Goal: Task Accomplishment & Management: Use online tool/utility

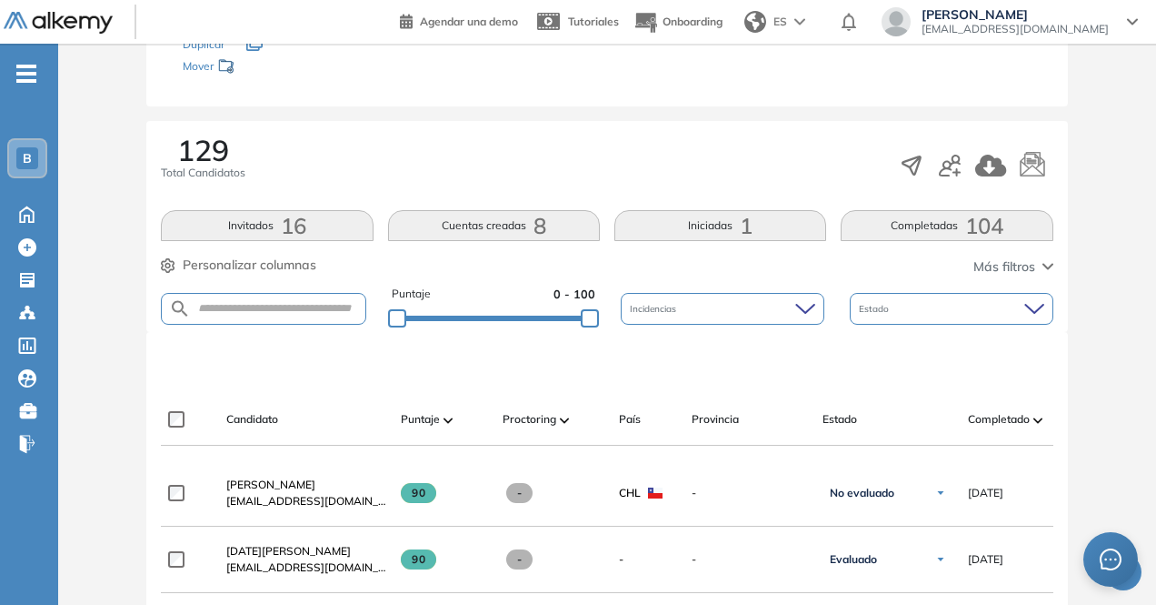
scroll to position [232, 0]
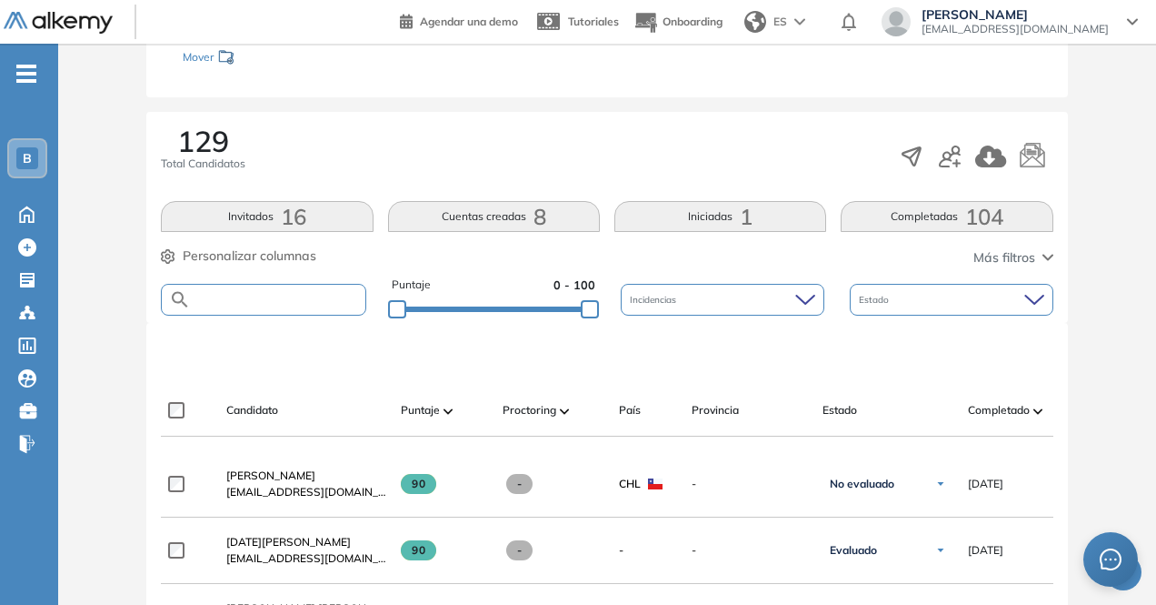
click at [336, 299] on input "text" at bounding box center [278, 300] width 174 height 14
paste input "**********"
type input "**********"
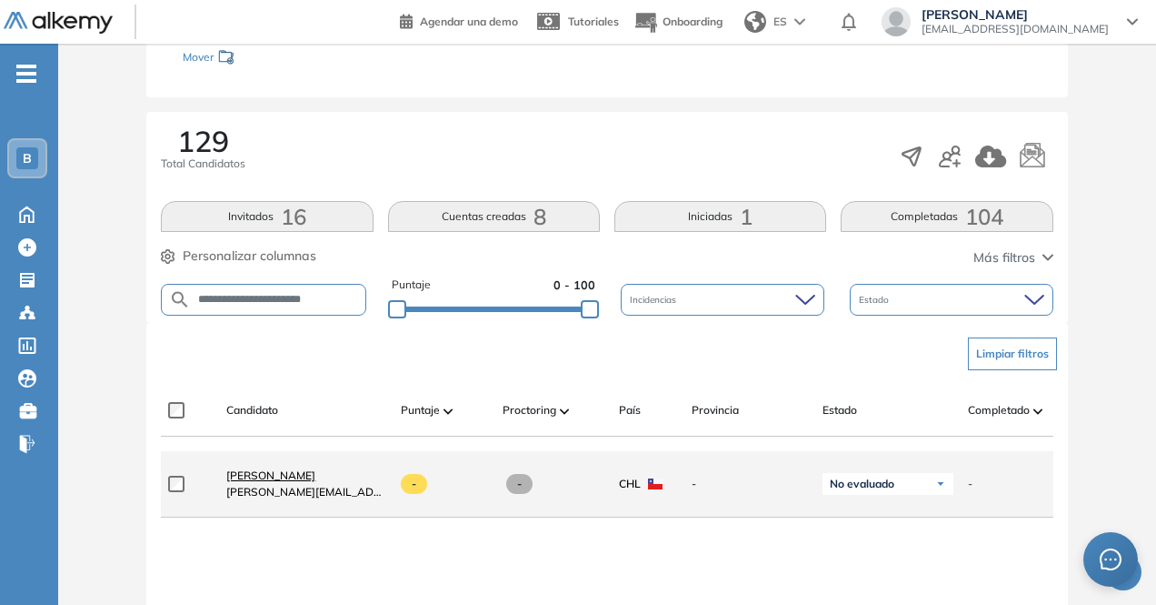
click at [315, 480] on span "[PERSON_NAME]" at bounding box center [270, 475] width 89 height 14
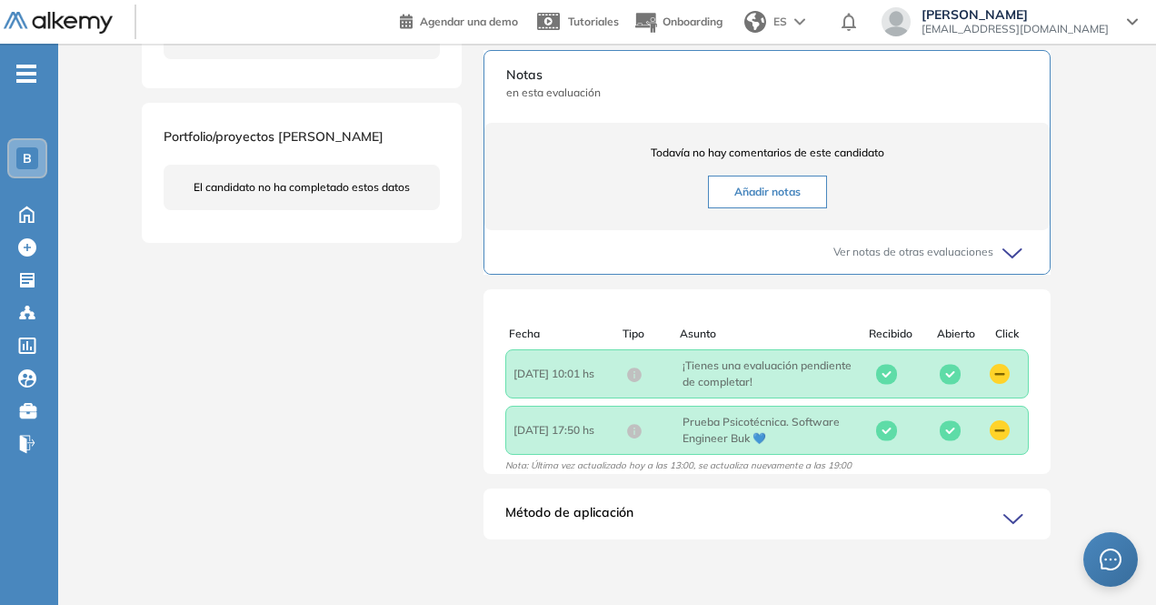
scroll to position [4, 0]
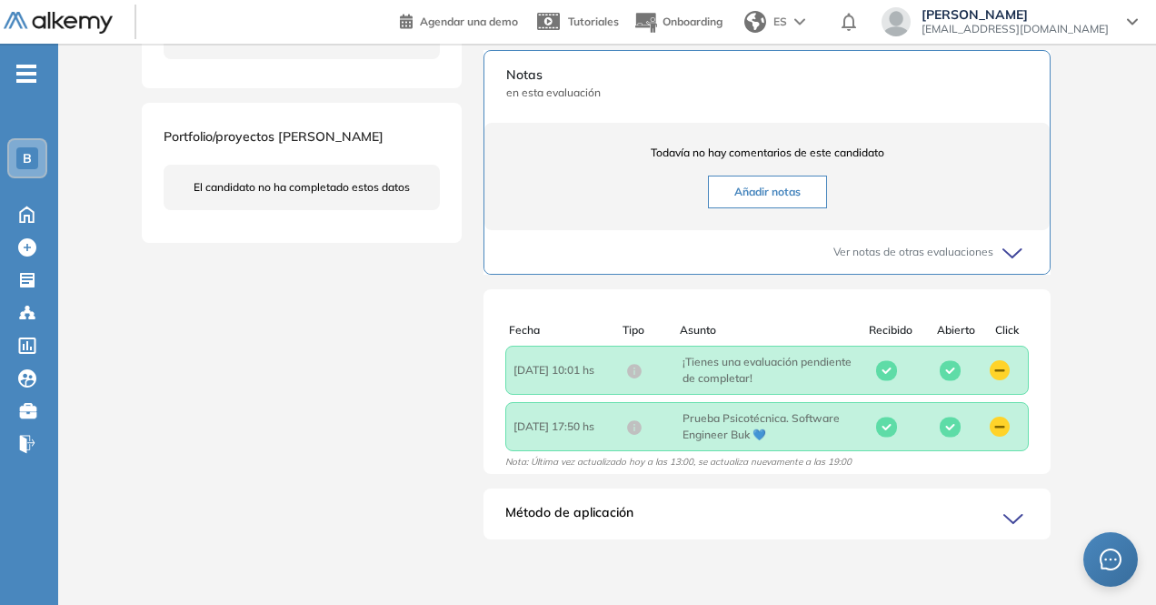
click at [981, 507] on div "Método de aplicación" at bounding box center [767, 521] width 567 height 36
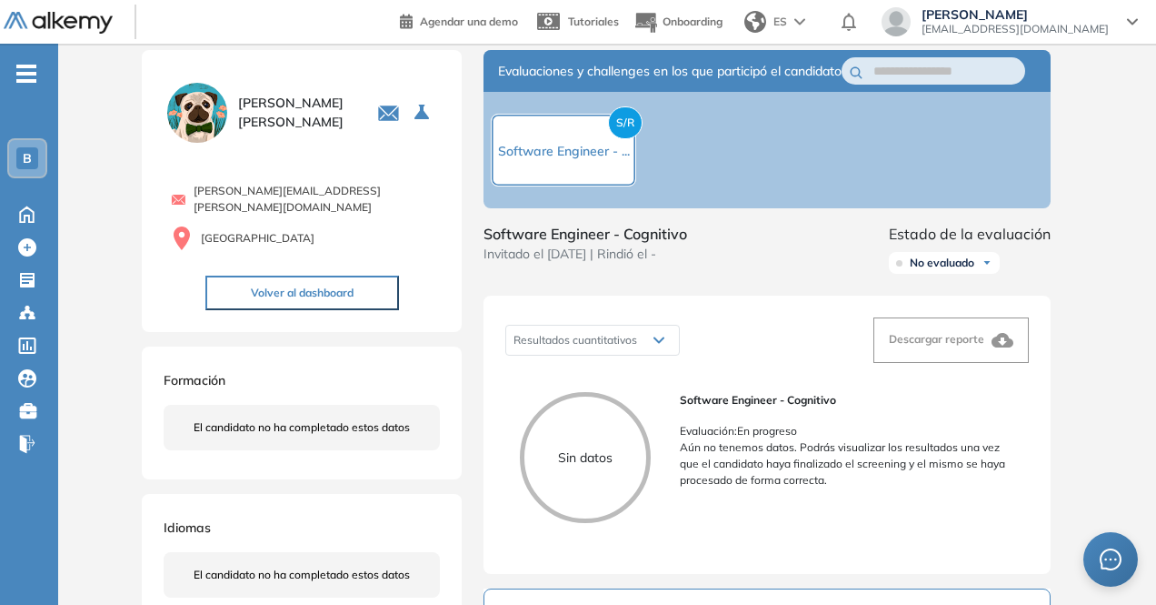
scroll to position [0, 0]
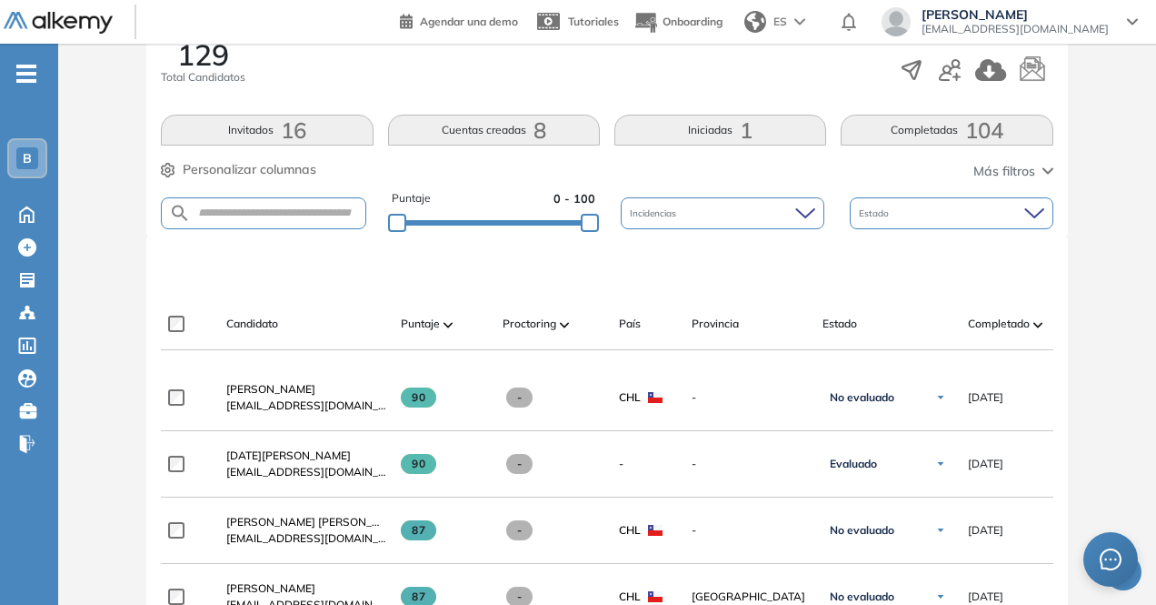
scroll to position [344, 0]
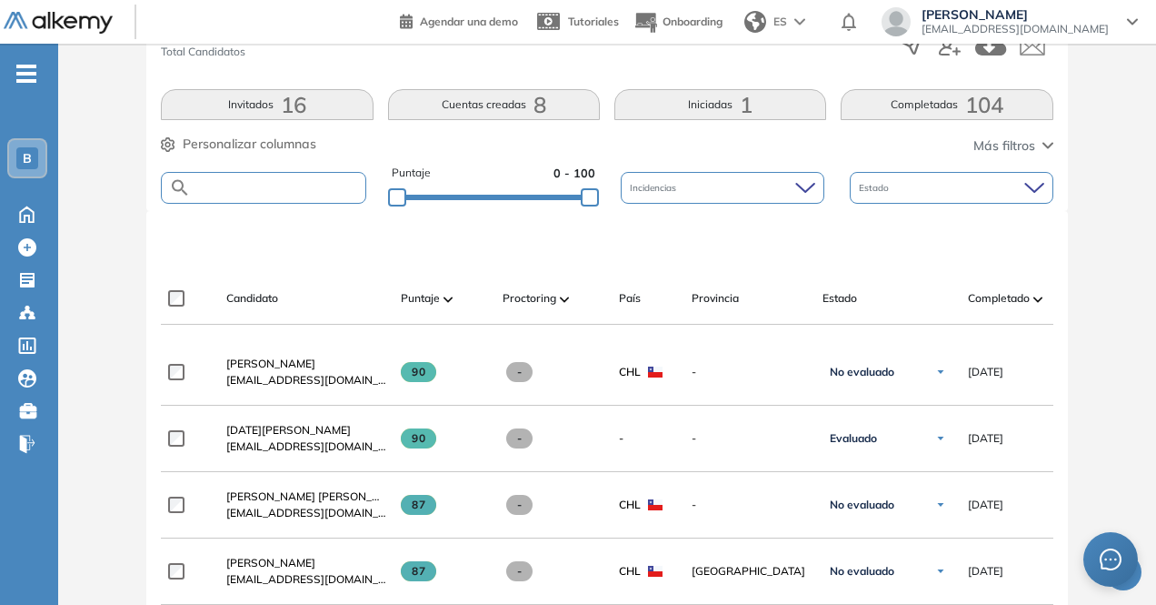
click at [247, 189] on input "text" at bounding box center [278, 188] width 174 height 14
paste input "**********"
type input "**********"
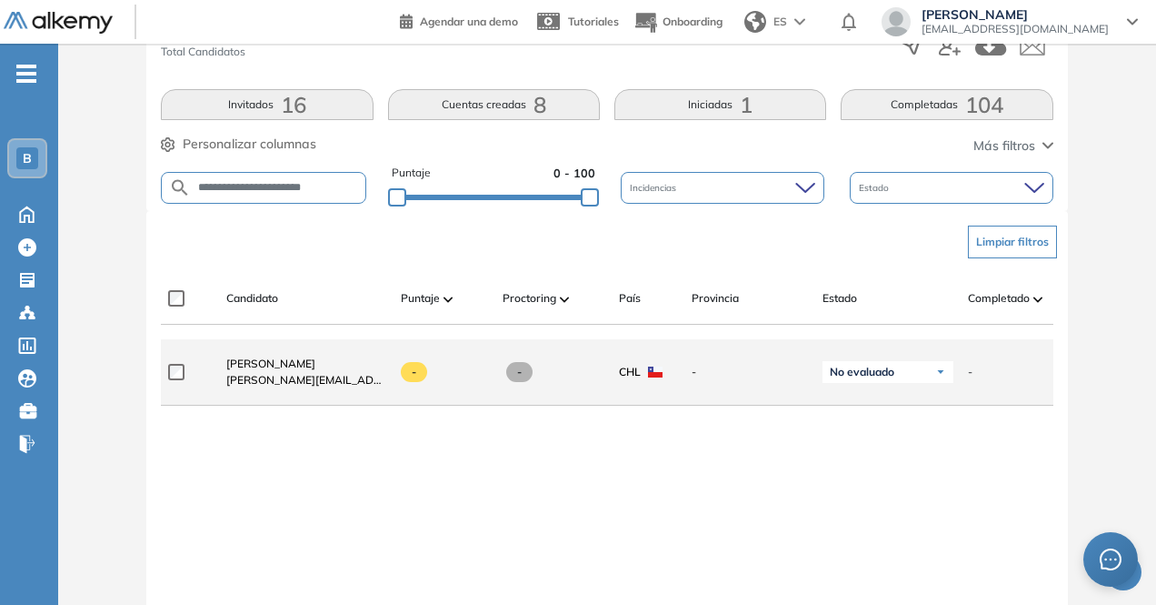
click at [949, 382] on div "No evaluado" at bounding box center [888, 372] width 131 height 22
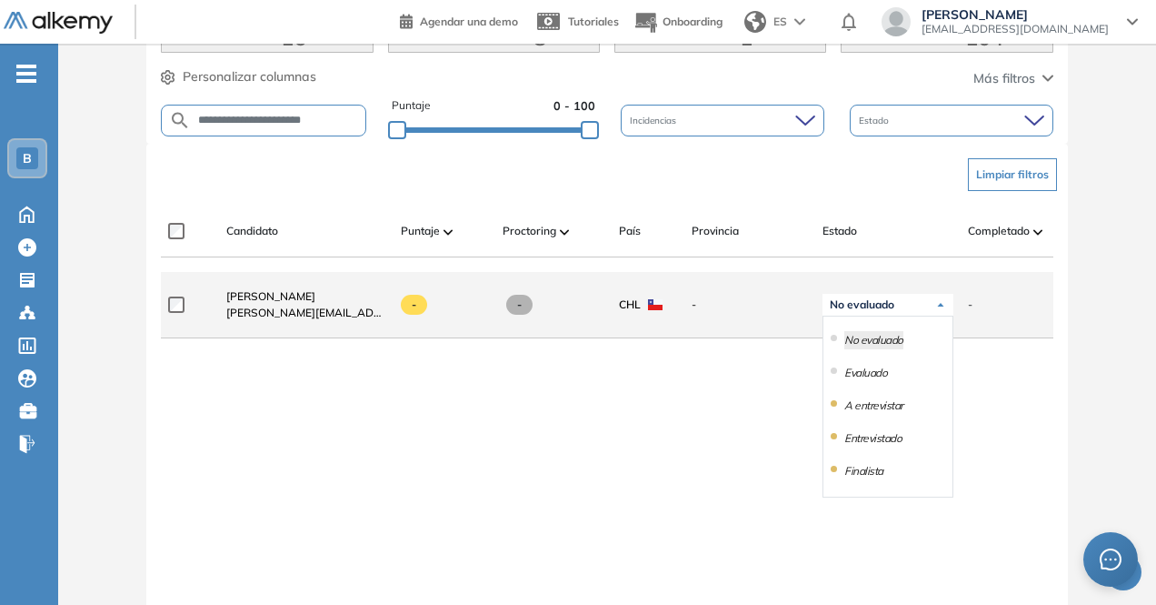
scroll to position [412, 0]
click at [965, 314] on div "-" at bounding box center [1012, 303] width 116 height 45
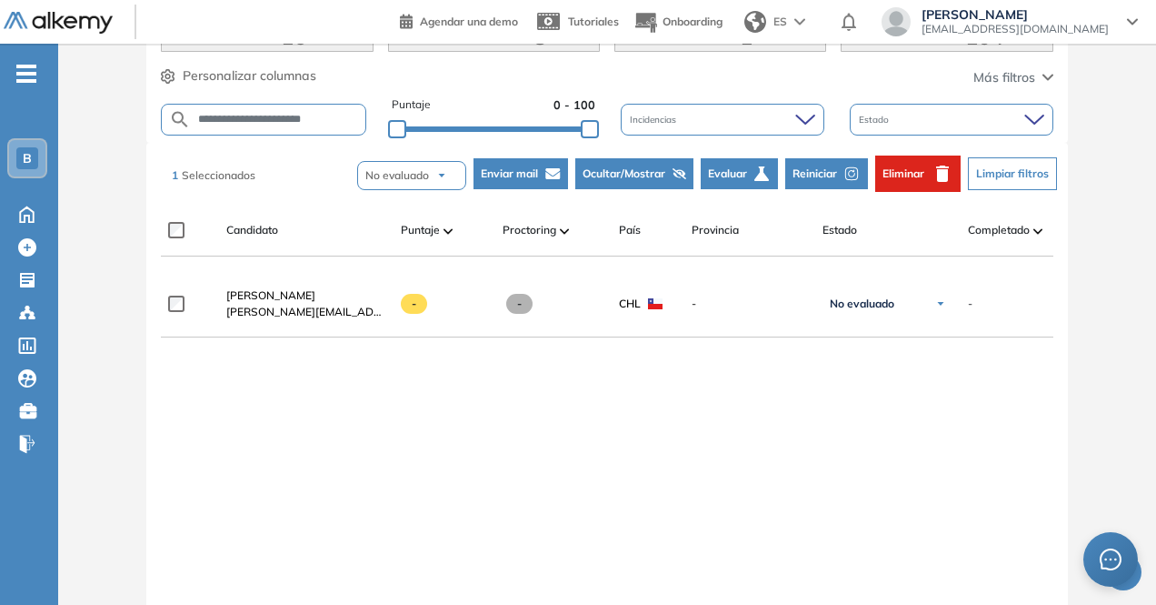
click at [825, 168] on span "Reiniciar" at bounding box center [815, 173] width 45 height 16
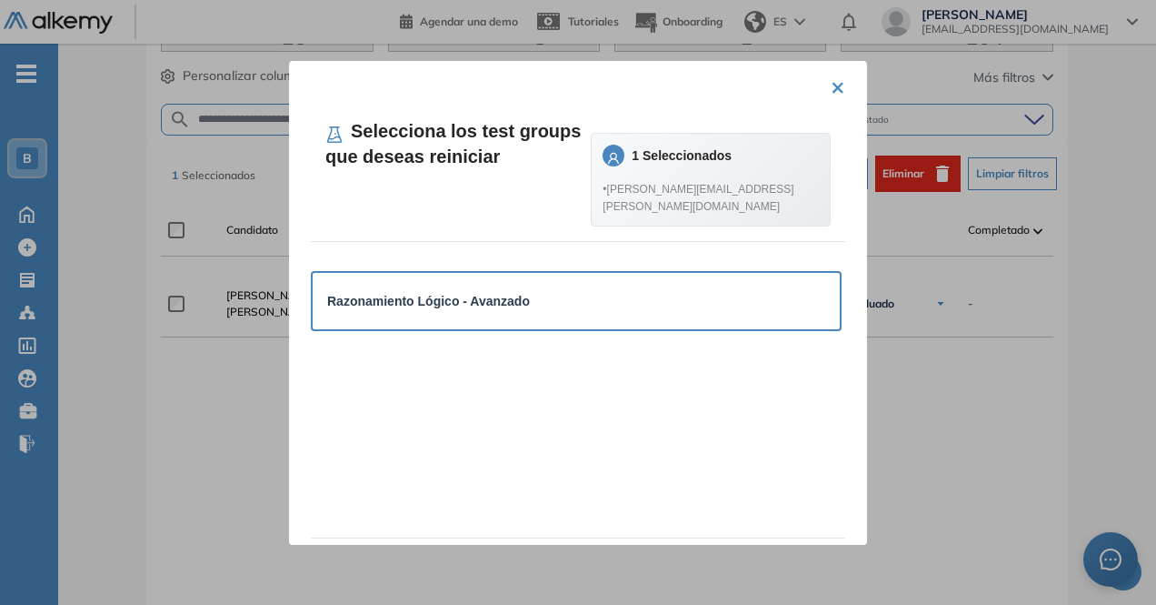
click at [612, 311] on div "Razonamiento Lógico - Avanzado" at bounding box center [576, 301] width 498 height 20
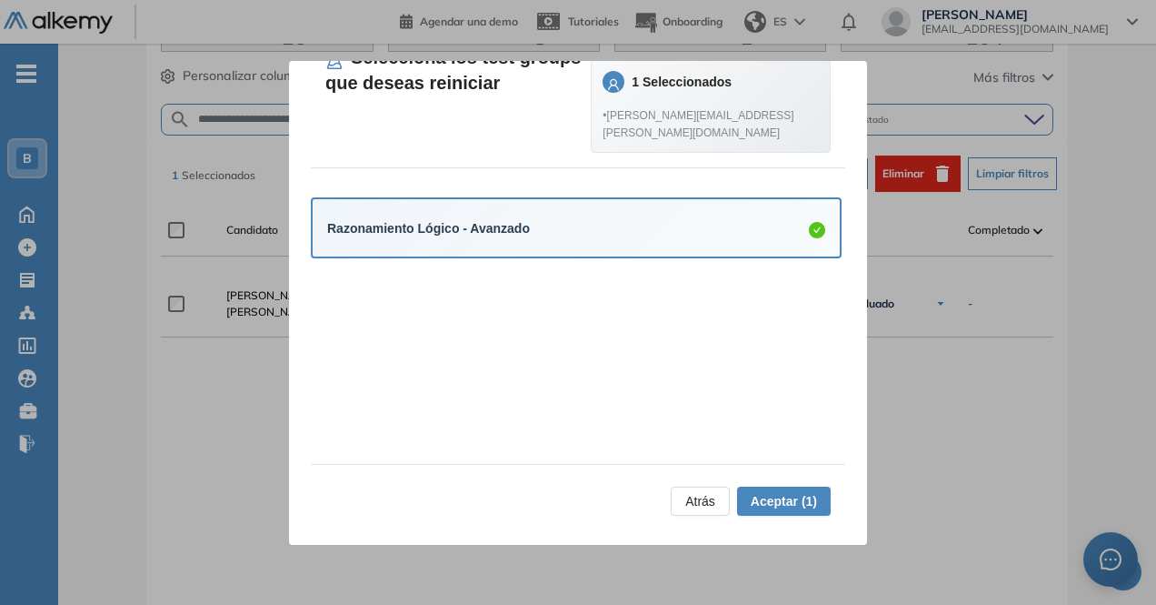
scroll to position [0, 0]
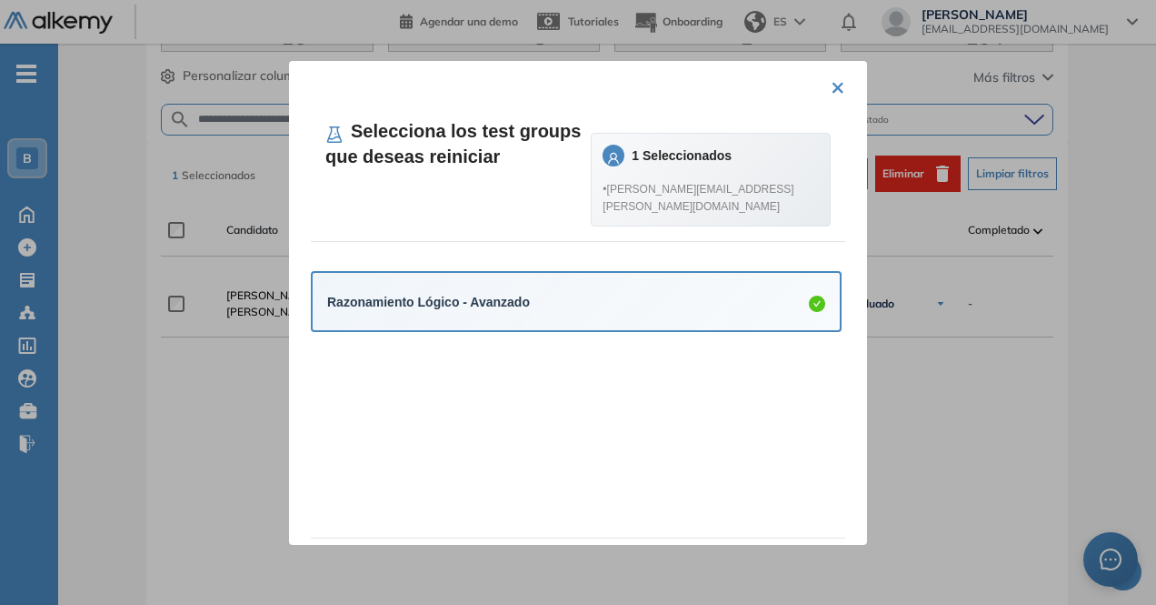
click at [685, 312] on div "Razonamiento Lógico - Avanzado" at bounding box center [576, 301] width 498 height 21
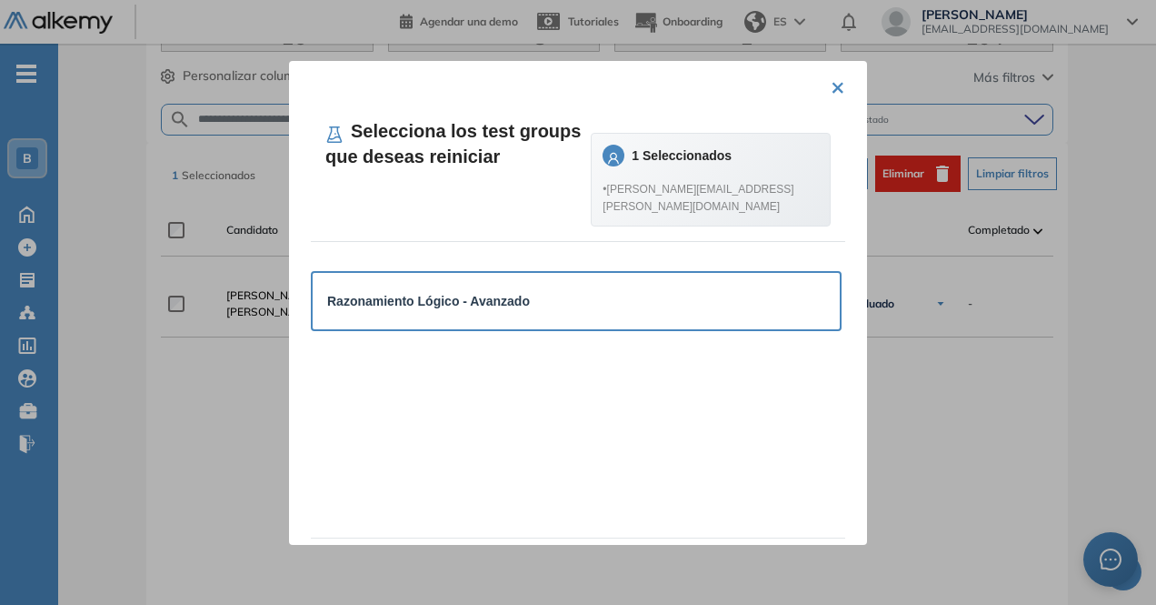
click at [685, 311] on div "Razonamiento Lógico - Avanzado" at bounding box center [576, 301] width 498 height 20
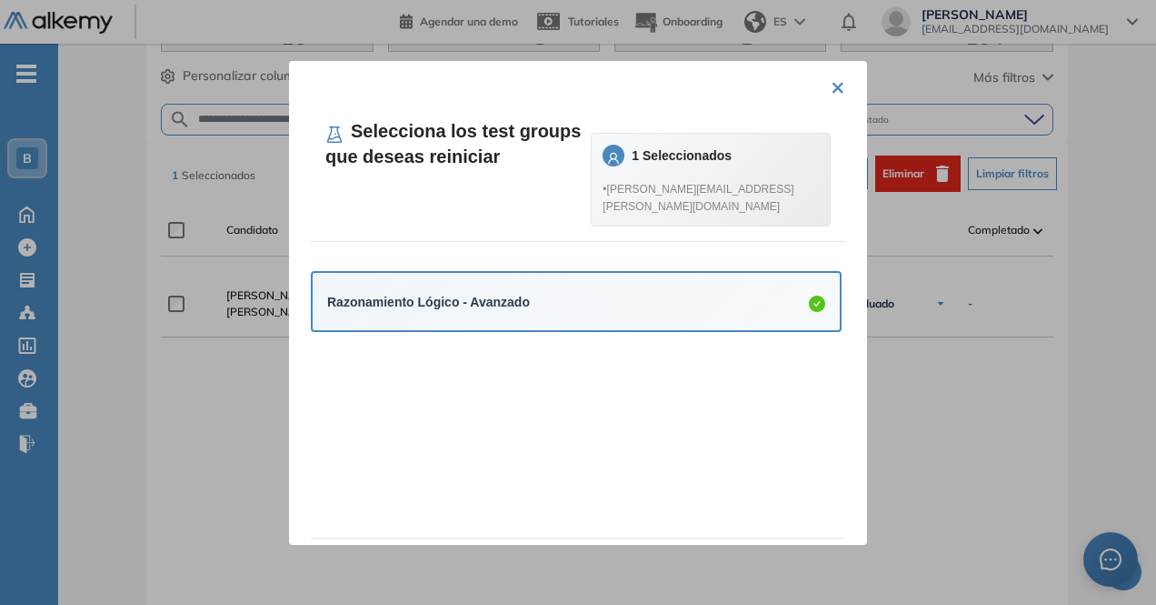
scroll to position [74, 0]
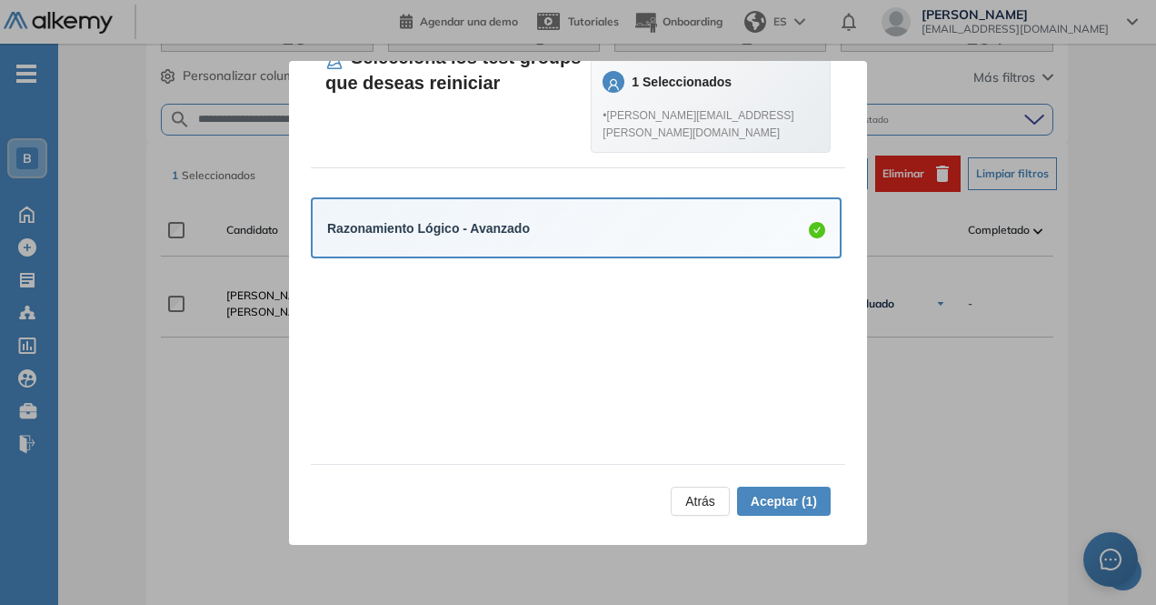
click at [786, 497] on span "Aceptar (1)" at bounding box center [784, 501] width 66 height 20
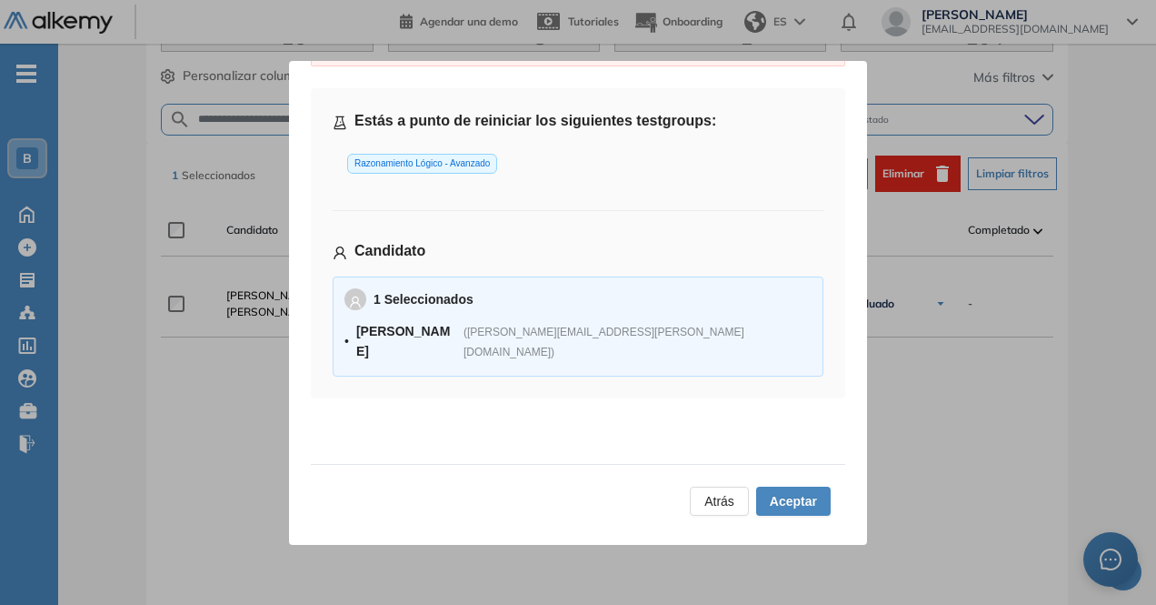
scroll to position [513, 0]
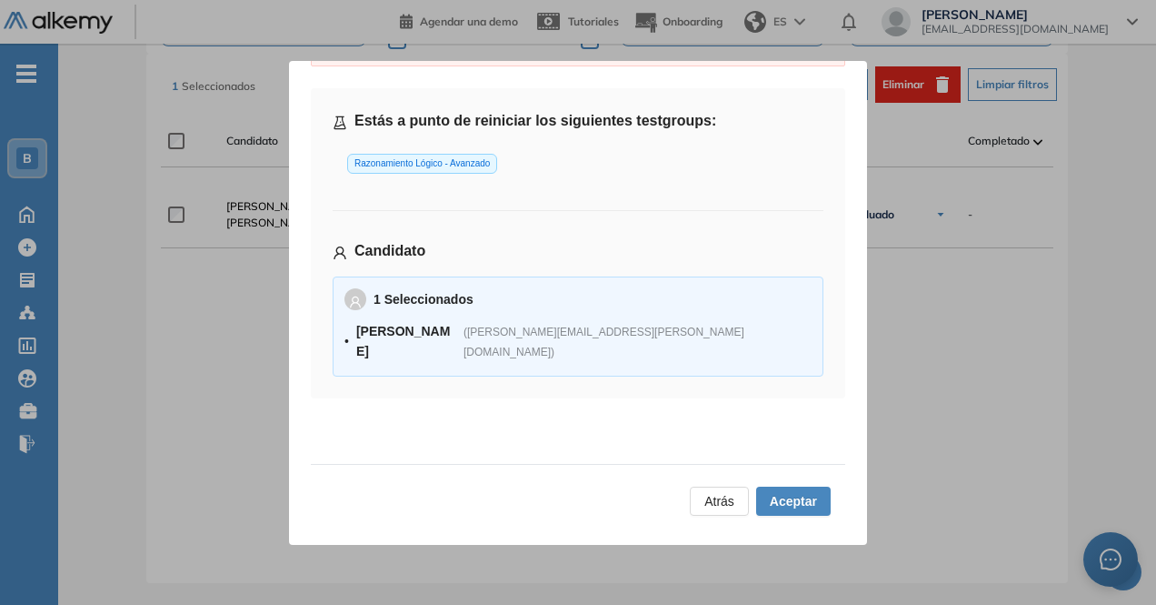
click at [649, 310] on div "1 Seleccionados • Angel Avendano Saavedra ( angel.avendano@usach.cl )" at bounding box center [578, 326] width 467 height 76
click at [771, 502] on span "Aceptar" at bounding box center [793, 501] width 47 height 20
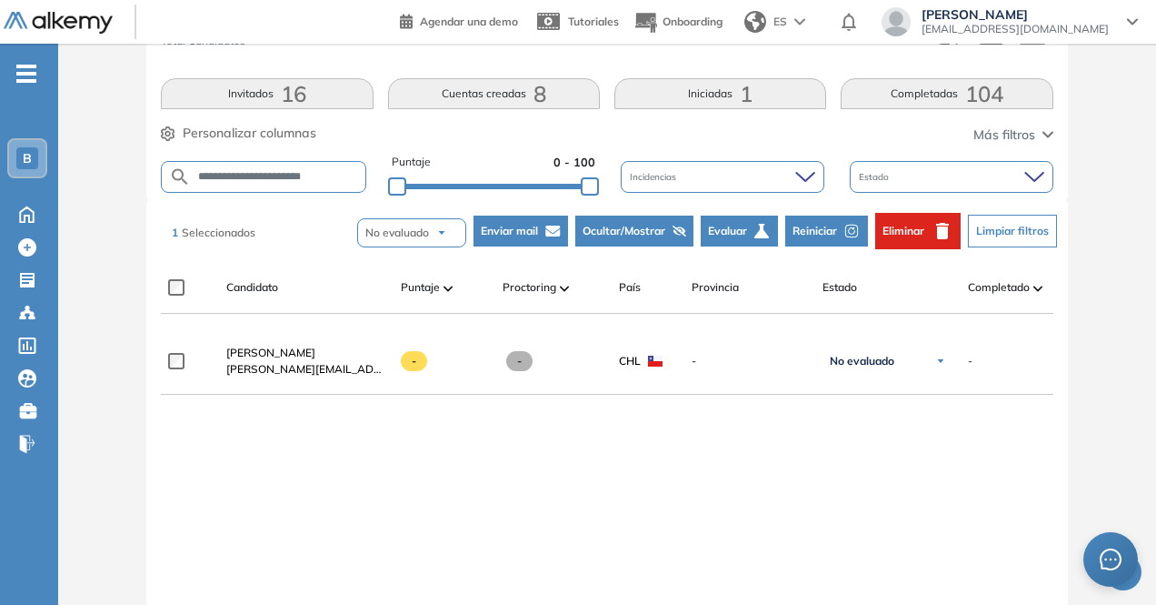
scroll to position [351, 0]
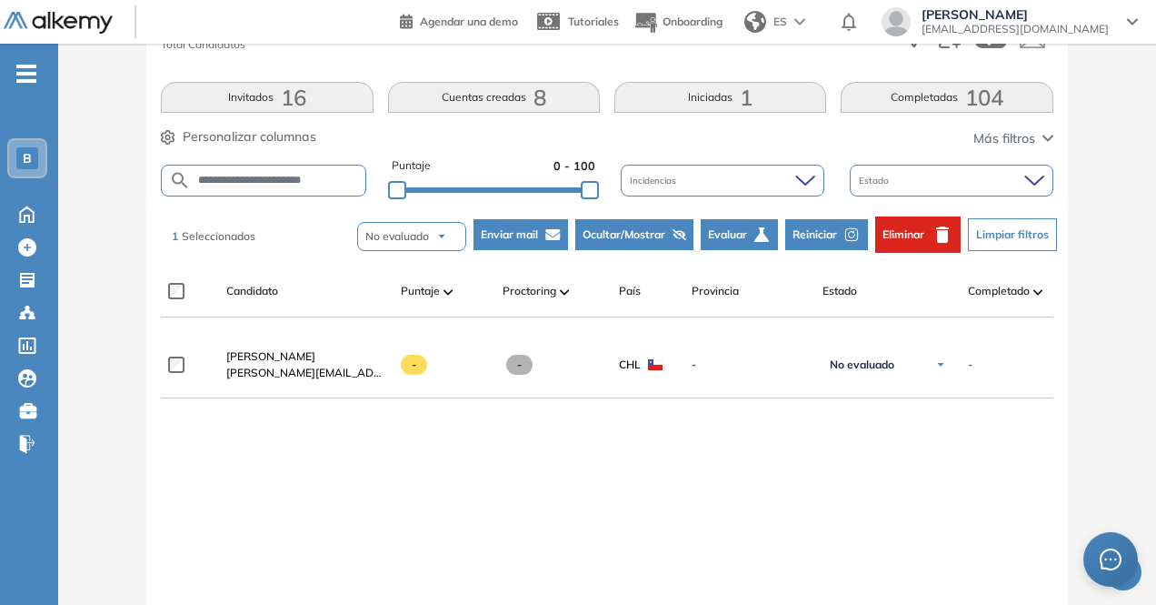
click at [910, 239] on span "Eliminar" at bounding box center [904, 234] width 42 height 16
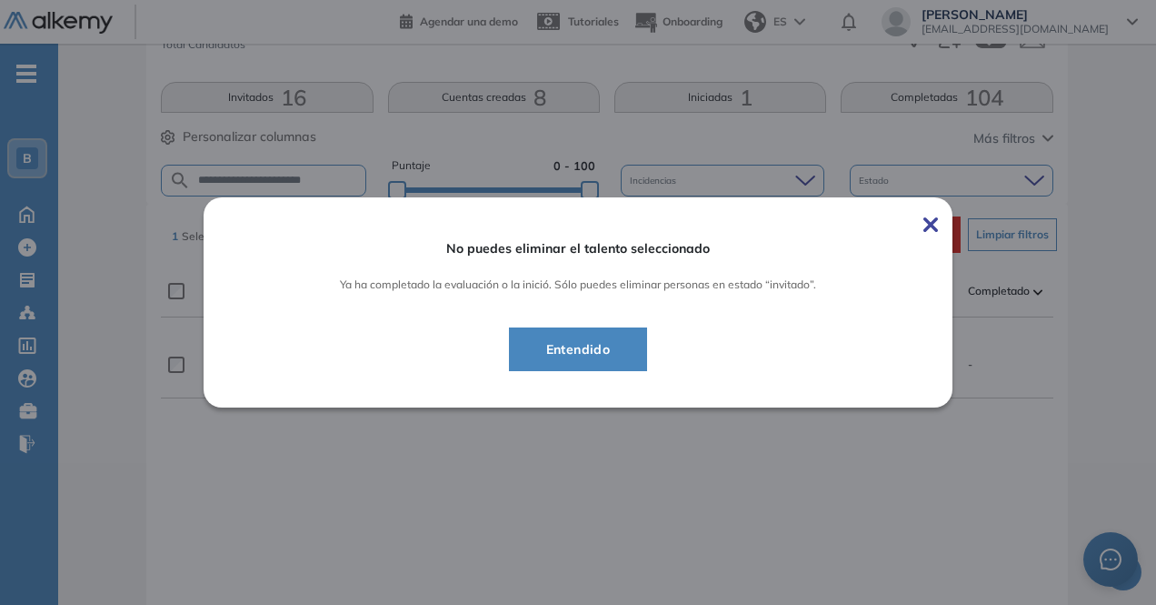
click at [634, 343] on button "Entendido" at bounding box center [578, 349] width 139 height 44
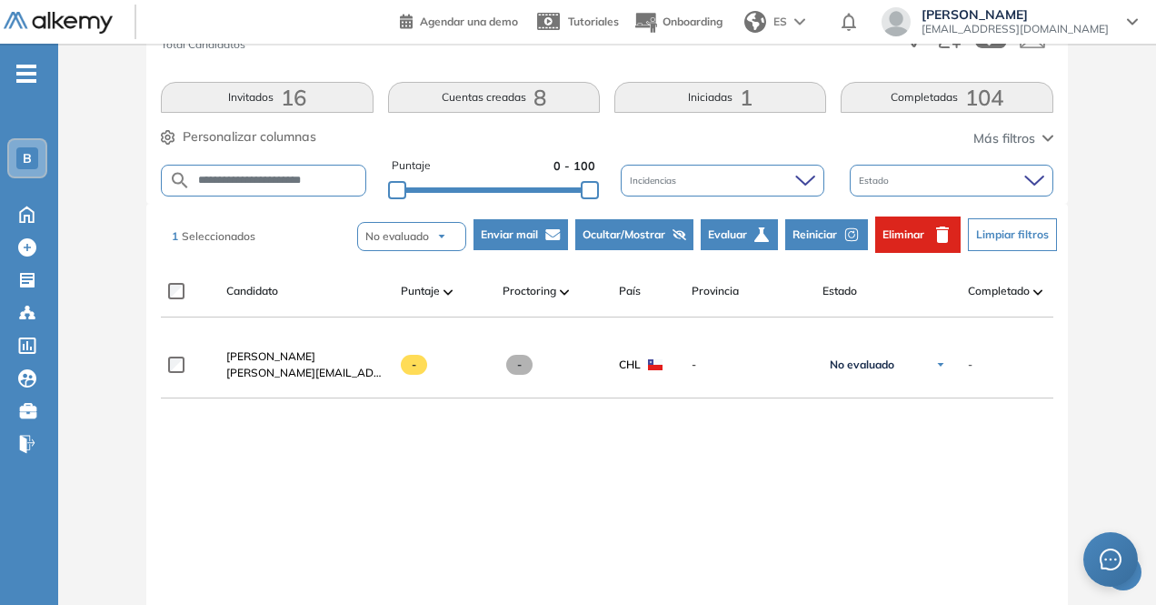
click at [275, 175] on input "**********" at bounding box center [278, 181] width 174 height 14
click at [638, 513] on div "**********" at bounding box center [607, 518] width 892 height 372
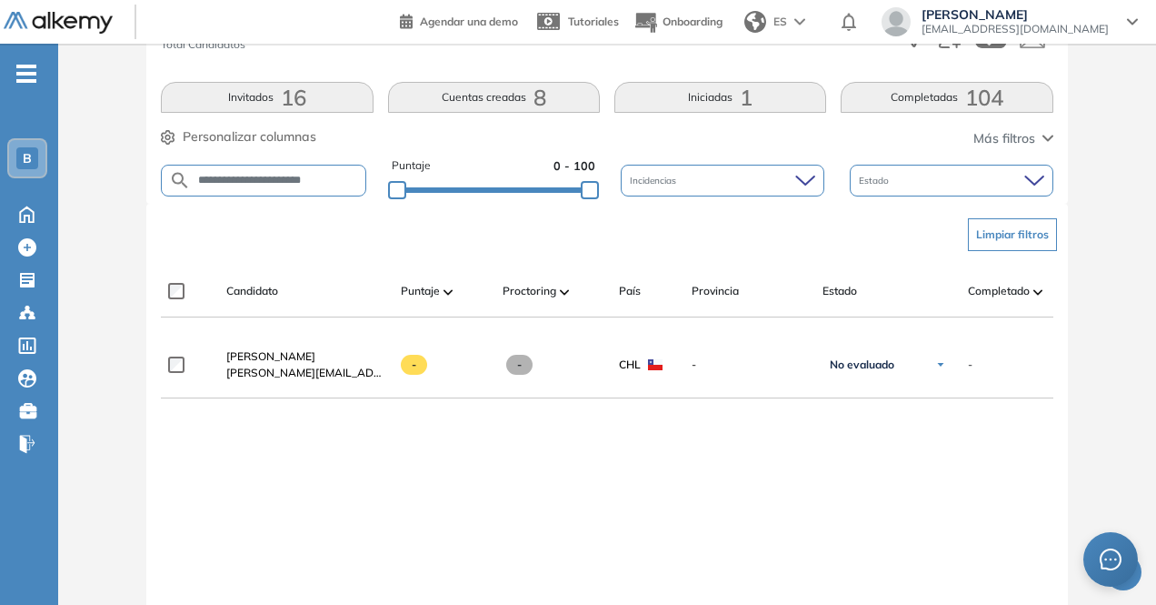
click at [269, 174] on input "**********" at bounding box center [278, 181] width 174 height 14
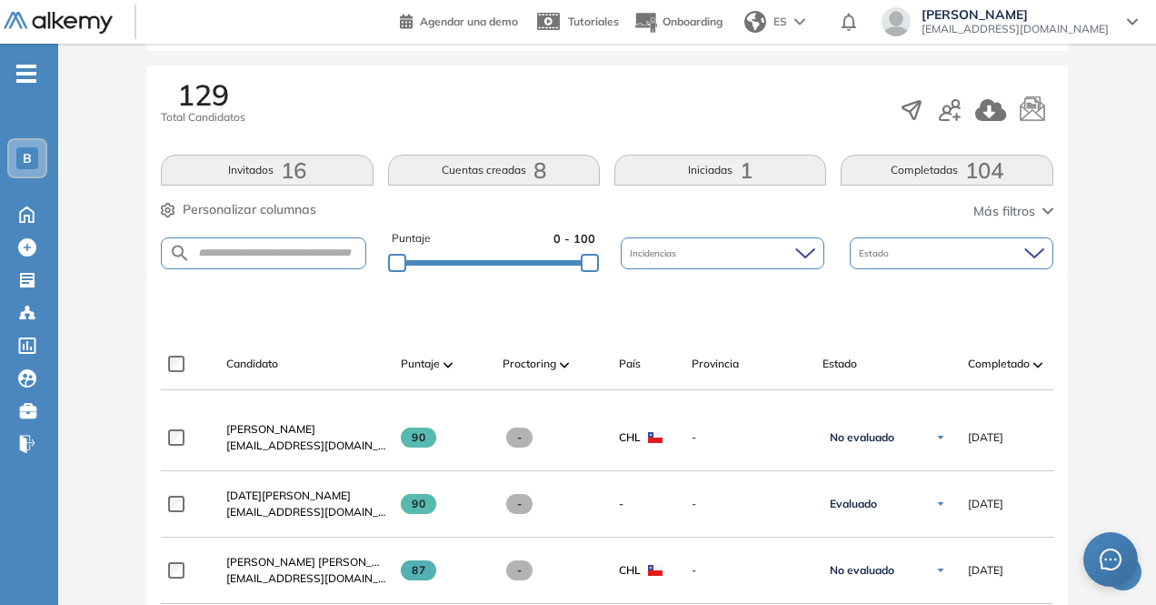
scroll to position [284, 0]
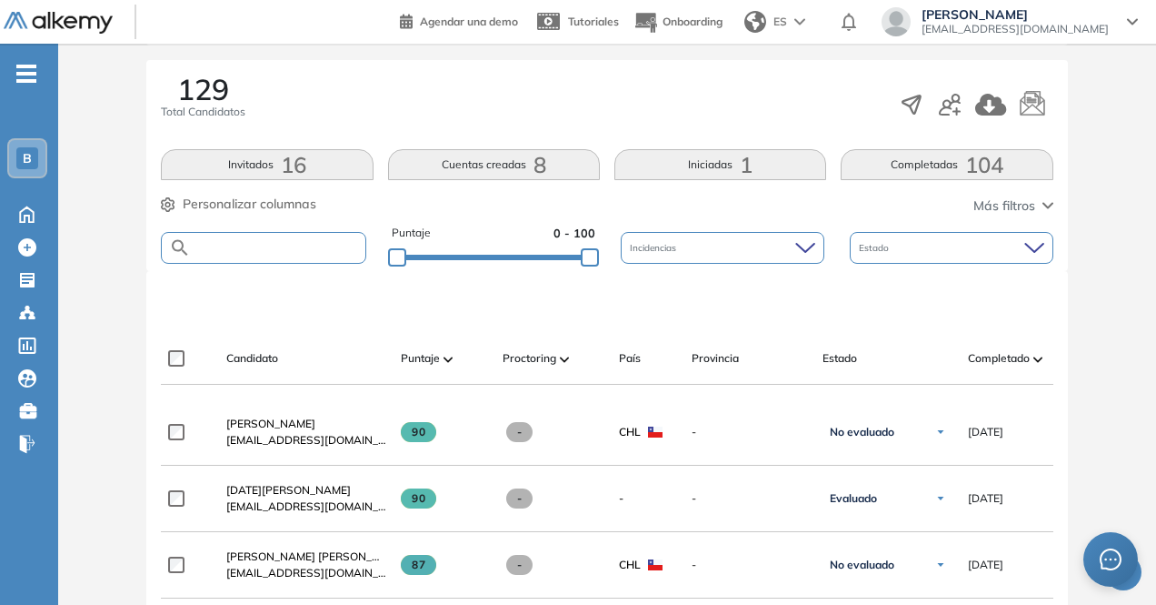
click at [276, 243] on input "text" at bounding box center [278, 248] width 174 height 14
paste input "**********"
type input "**********"
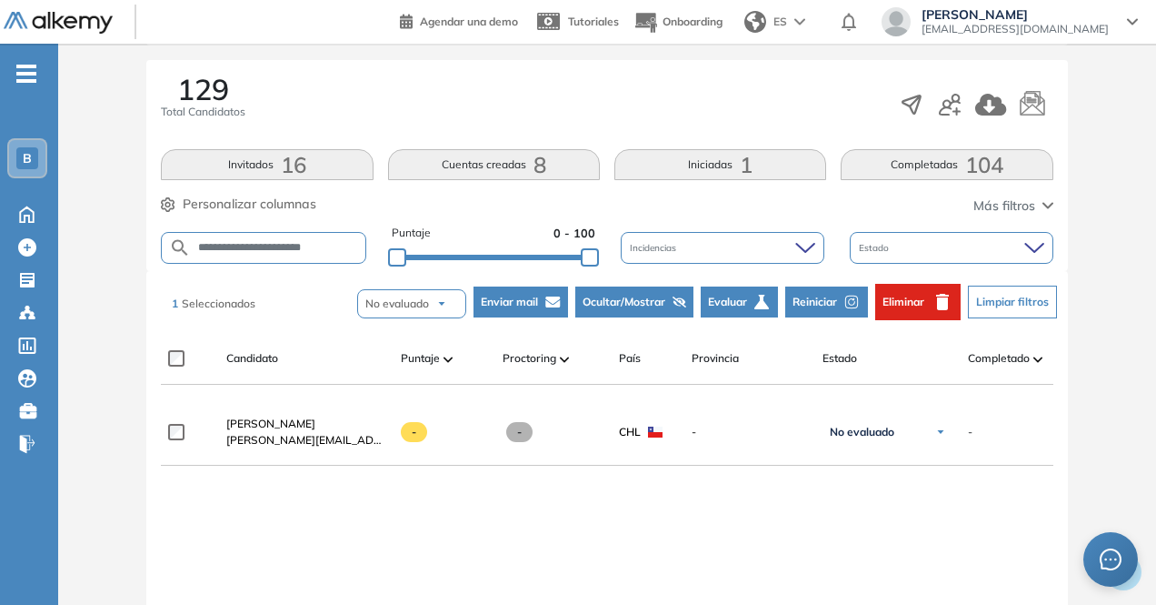
click at [932, 296] on icon "button" at bounding box center [943, 302] width 22 height 22
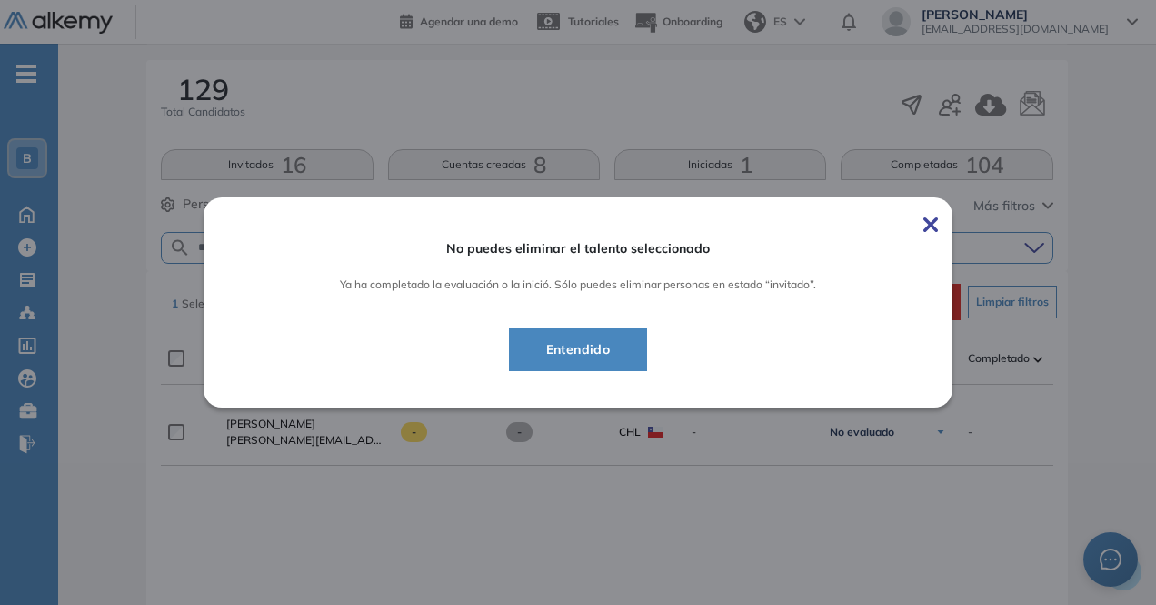
click at [625, 348] on span "Entendido" at bounding box center [579, 349] width 94 height 22
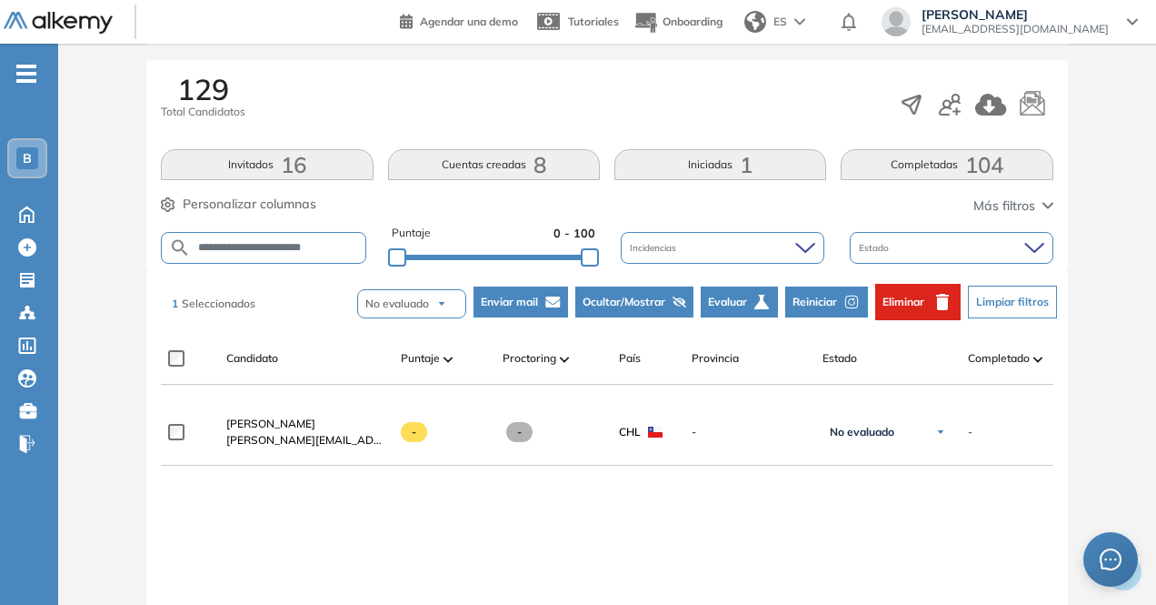
click at [826, 303] on span "Reiniciar" at bounding box center [815, 302] width 45 height 16
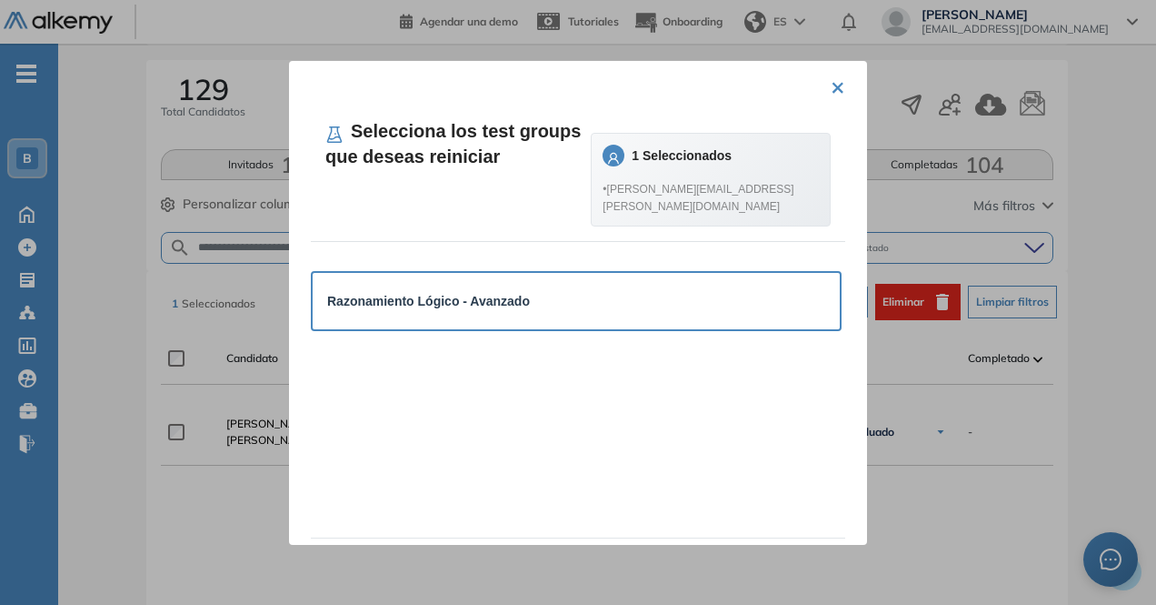
click at [620, 311] on div "Razonamiento Lógico - Avanzado" at bounding box center [576, 301] width 498 height 20
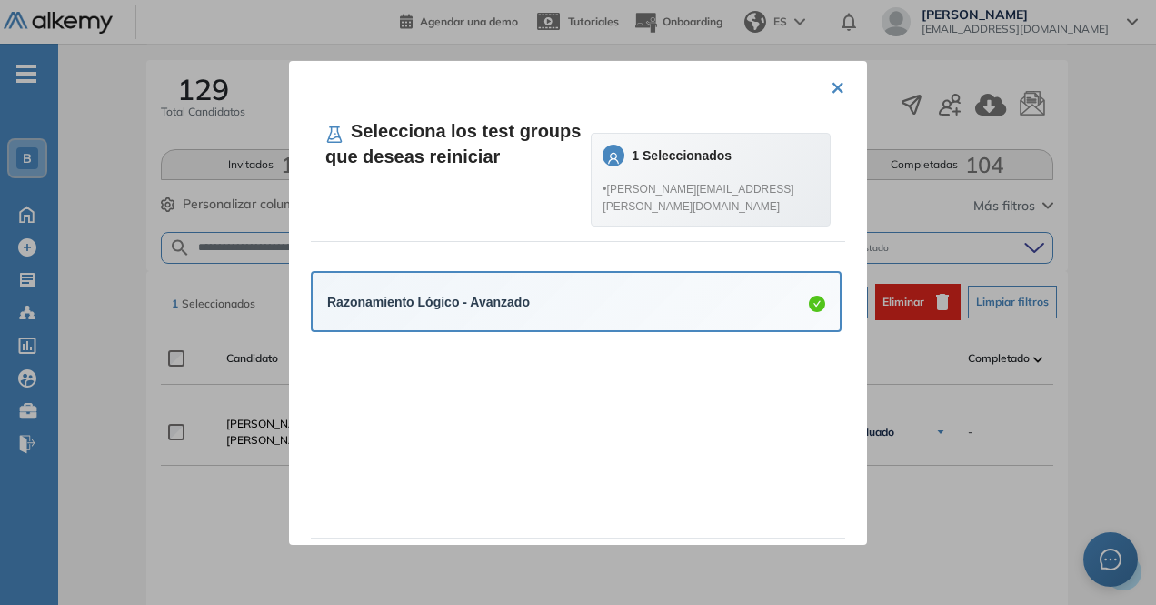
scroll to position [74, 0]
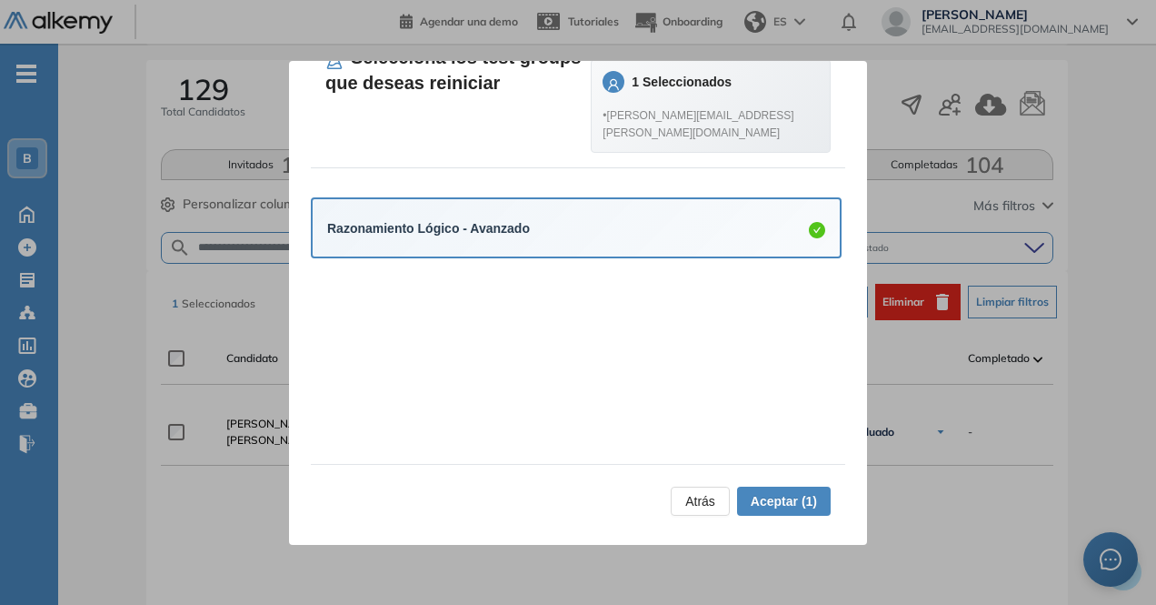
click at [776, 507] on span "Aceptar (1)" at bounding box center [784, 501] width 66 height 20
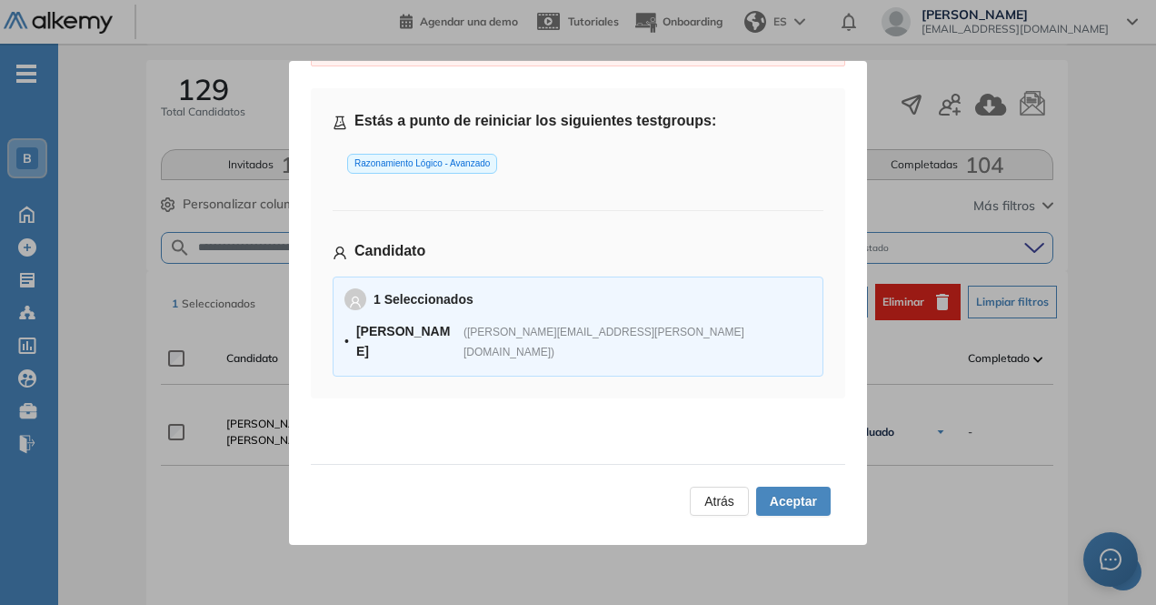
scroll to position [513, 0]
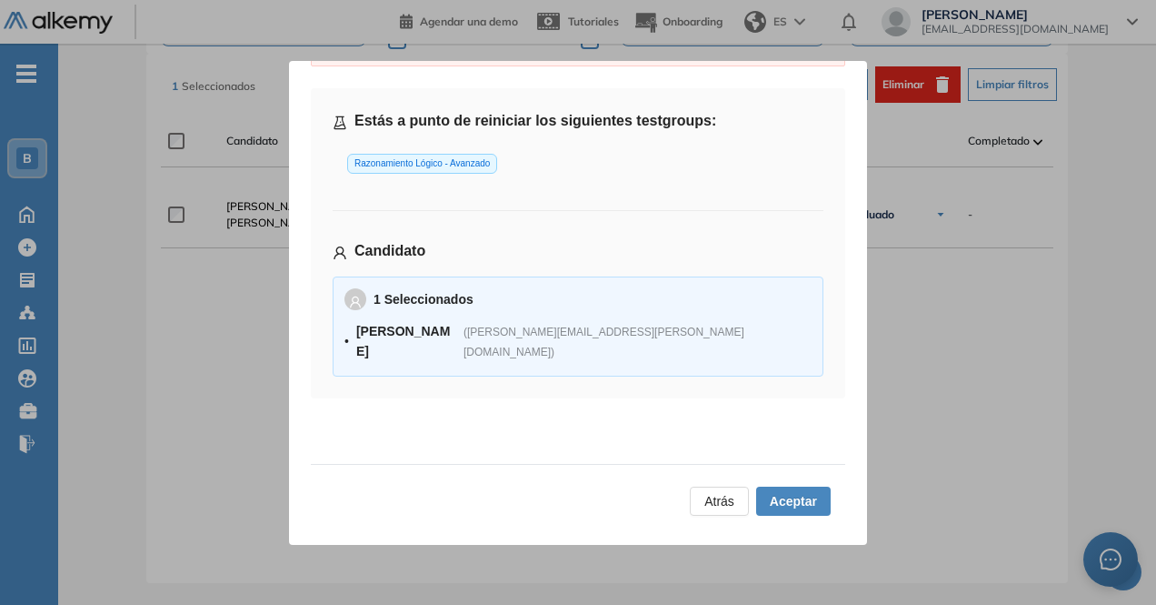
click at [784, 499] on span "Aceptar" at bounding box center [793, 501] width 47 height 20
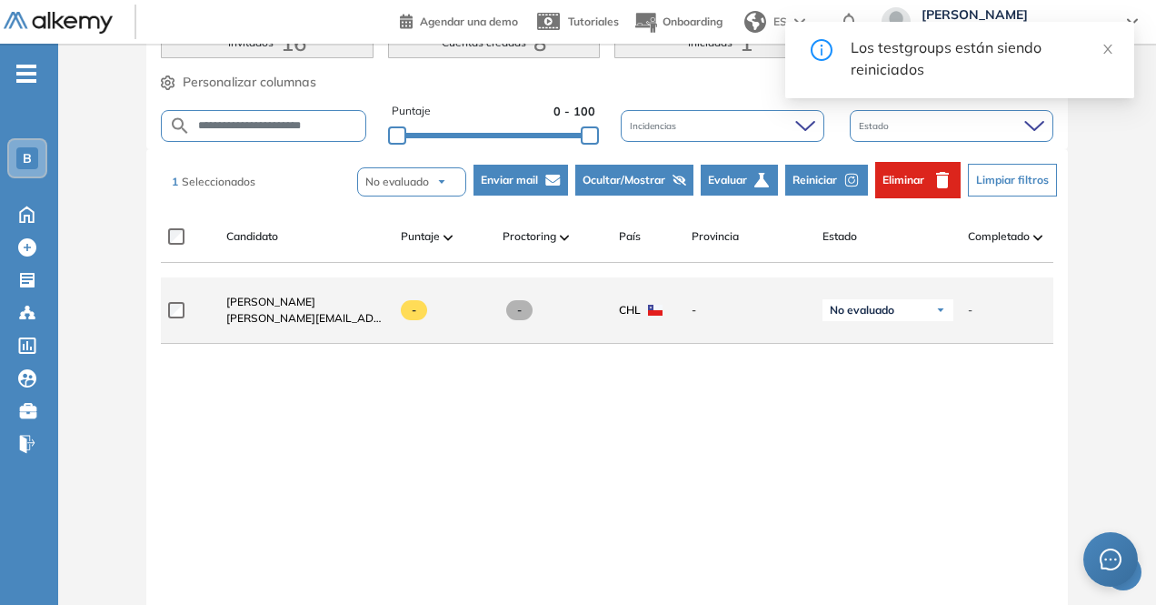
scroll to position [405, 0]
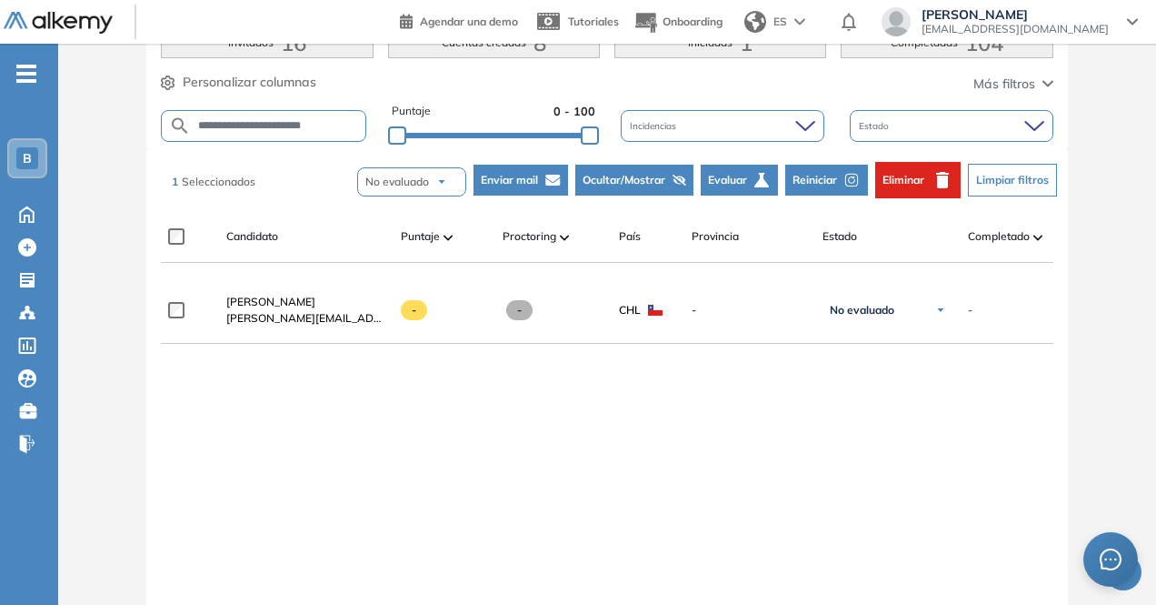
click at [755, 179] on icon "button" at bounding box center [763, 180] width 16 height 16
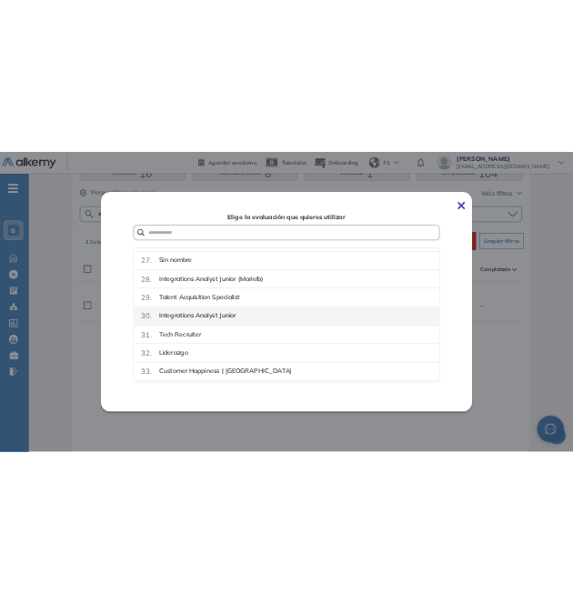
scroll to position [981, 0]
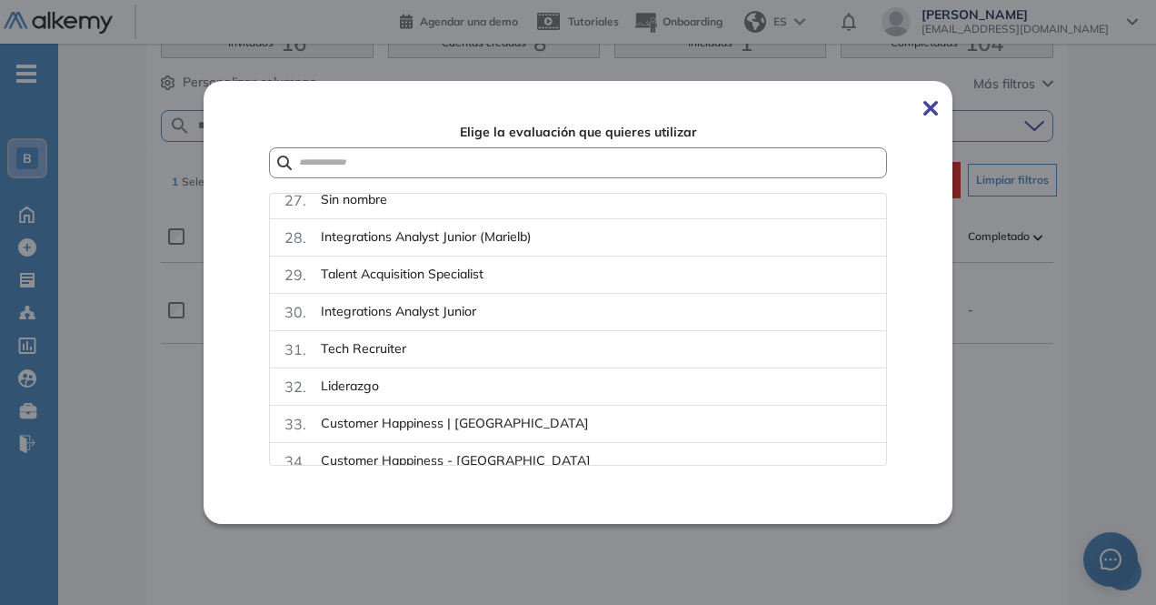
click at [935, 109] on img at bounding box center [931, 108] width 15 height 15
